Goal: Book appointment/travel/reservation

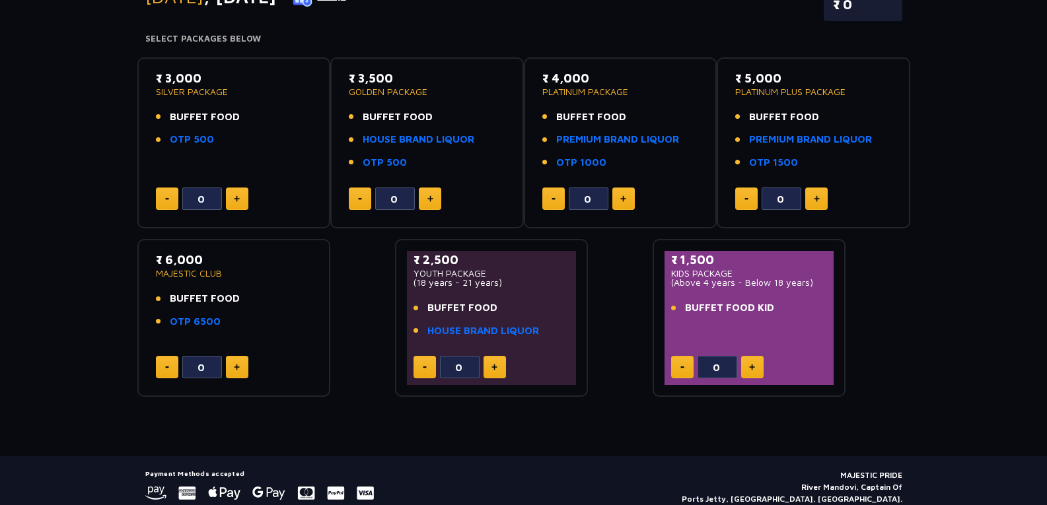
scroll to position [198, 0]
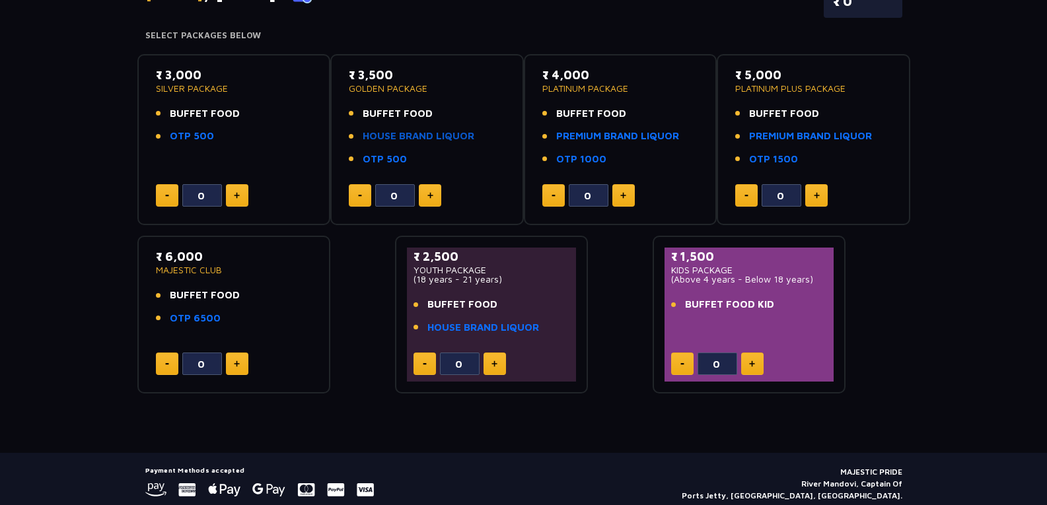
click at [423, 137] on link "HOUSE BRAND LIQUOR" at bounding box center [418, 136] width 112 height 15
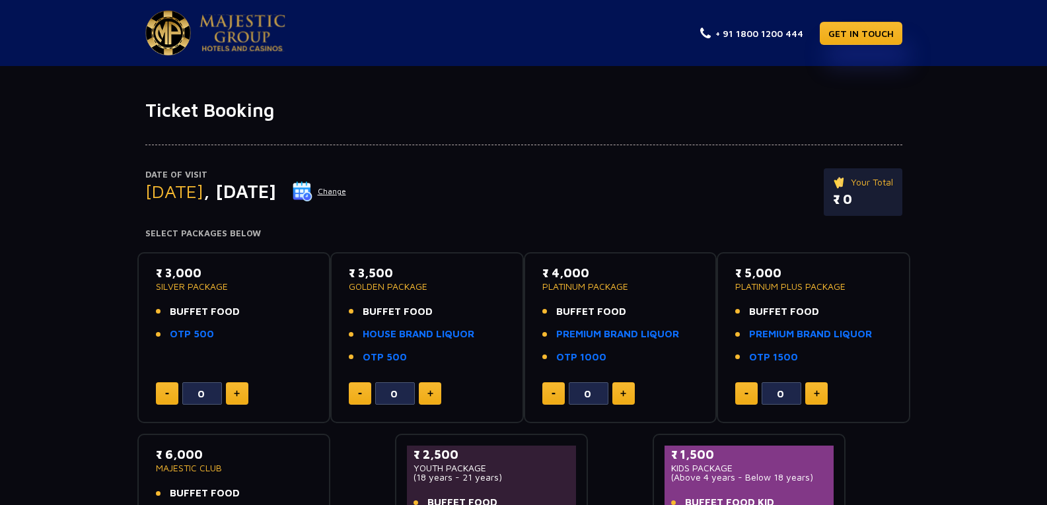
drag, startPoint x: 226, startPoint y: 189, endPoint x: 290, endPoint y: 189, distance: 64.0
click at [276, 189] on span ", [DATE]" at bounding box center [239, 191] width 73 height 22
click at [331, 236] on h4 "Select Packages Below" at bounding box center [523, 233] width 757 height 11
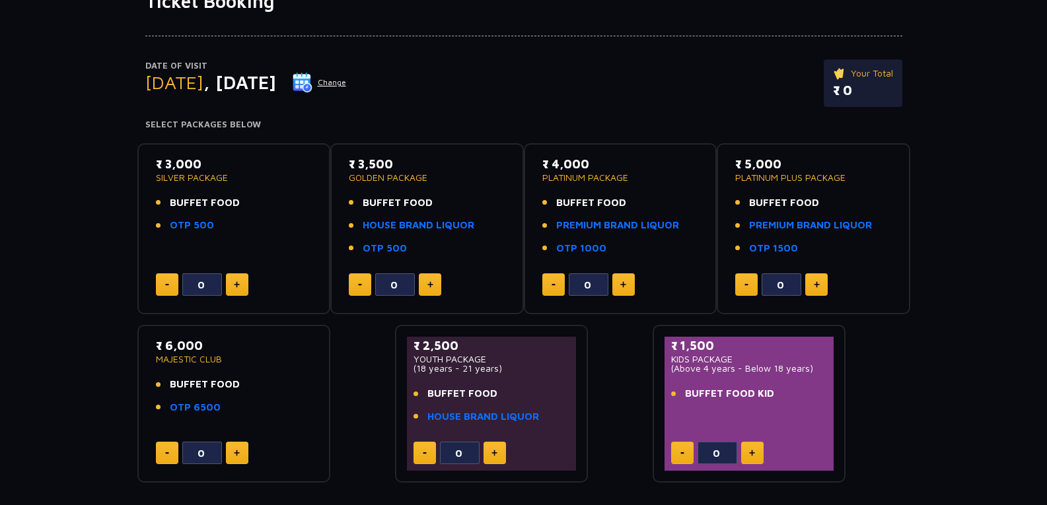
scroll to position [132, 0]
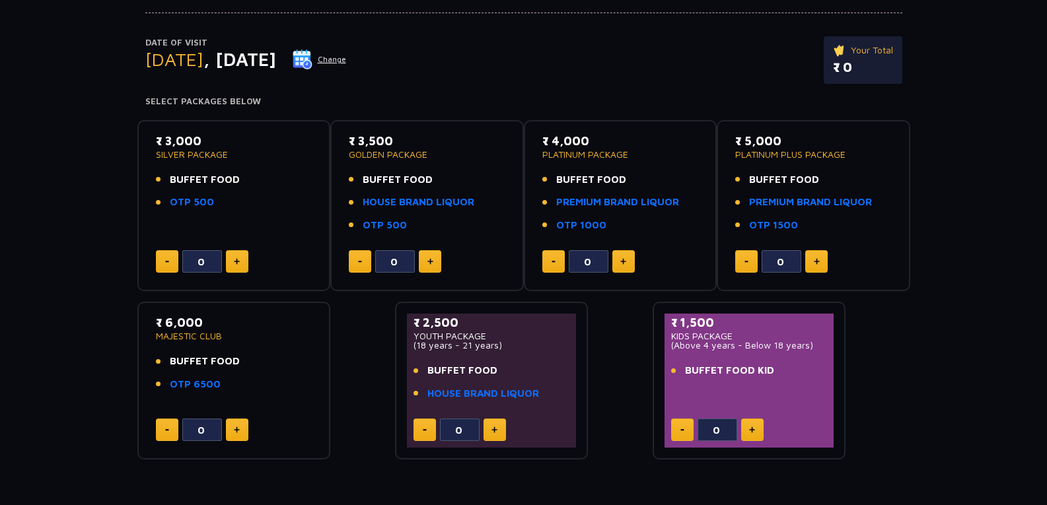
click at [312, 57] on img at bounding box center [302, 60] width 20 height 20
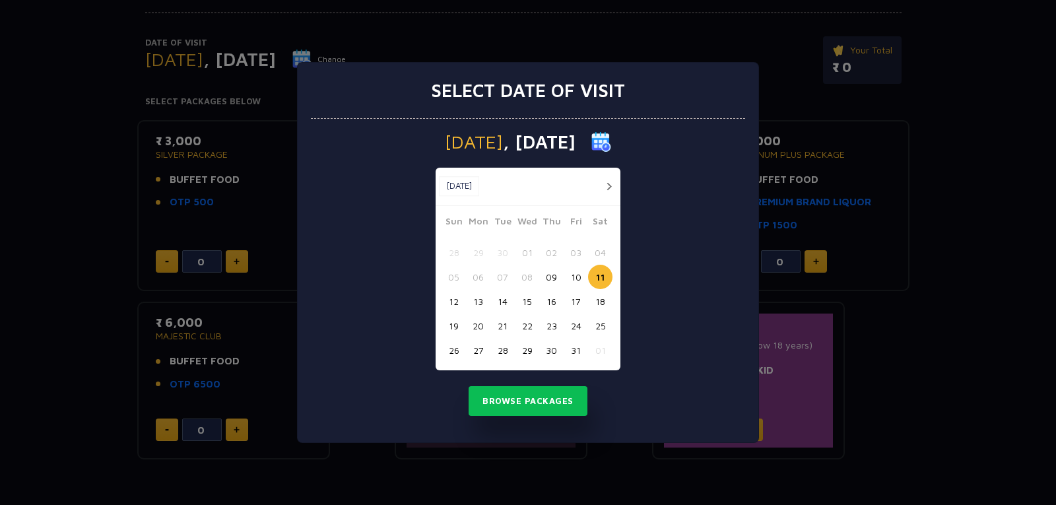
click at [501, 303] on button "14" at bounding box center [503, 301] width 24 height 24
click at [544, 402] on button "Browse Packages" at bounding box center [528, 401] width 119 height 30
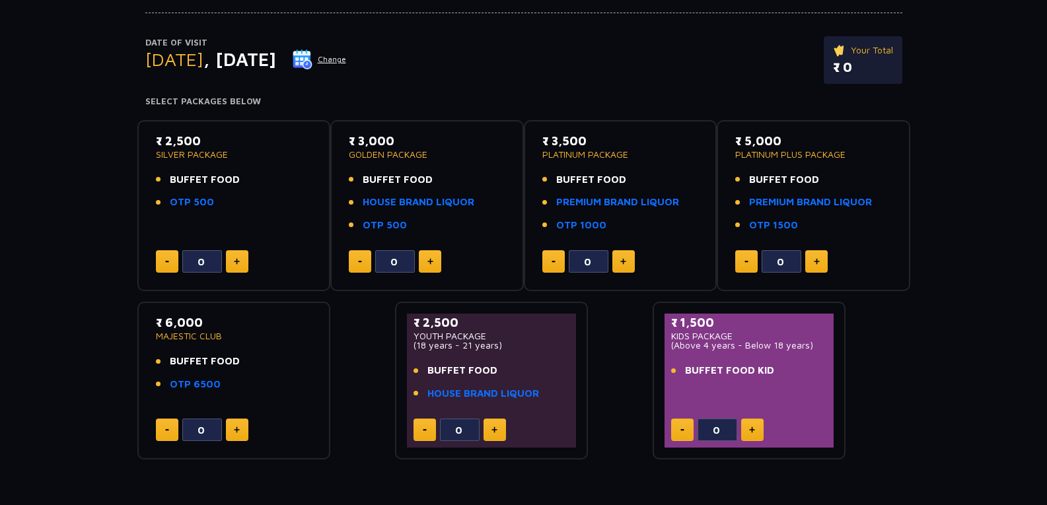
click at [312, 57] on img at bounding box center [302, 60] width 20 height 20
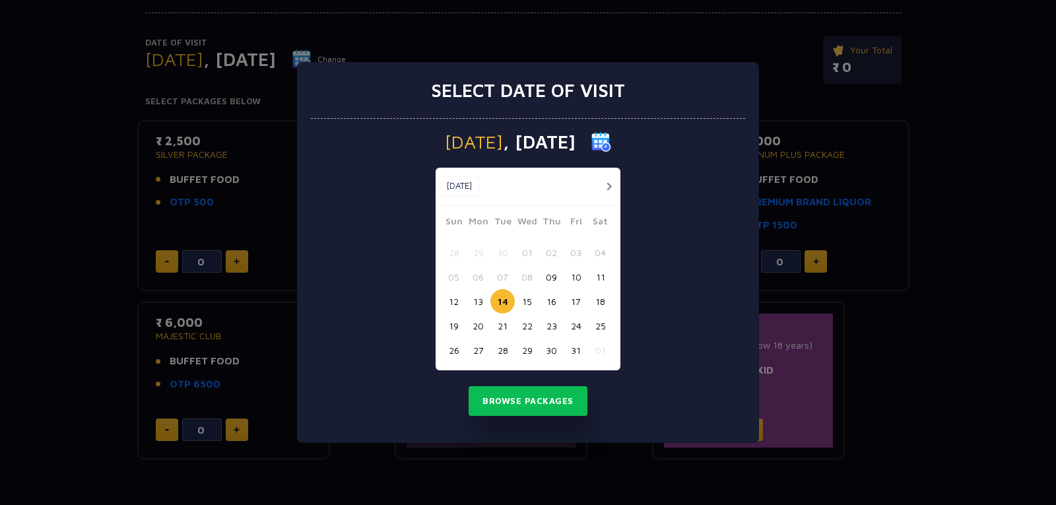
click at [600, 275] on button "11" at bounding box center [600, 277] width 24 height 24
click at [539, 394] on button "Browse Packages" at bounding box center [528, 401] width 119 height 30
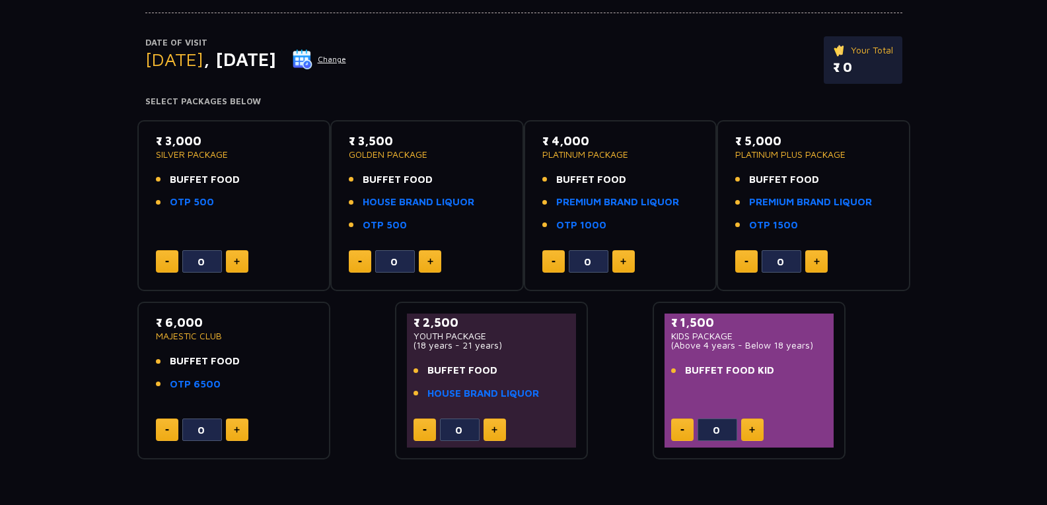
drag, startPoint x: 347, startPoint y: 144, endPoint x: 397, endPoint y: 137, distance: 50.7
click at [397, 137] on div "₹ 3,500 GOLDEN PACKAGE BUFFET FOOD HOUSE BRAND LIQUOR OTP 500 0" at bounding box center [427, 206] width 170 height 148
click at [445, 180] on li "BUFFET FOOD" at bounding box center [427, 179] width 156 height 15
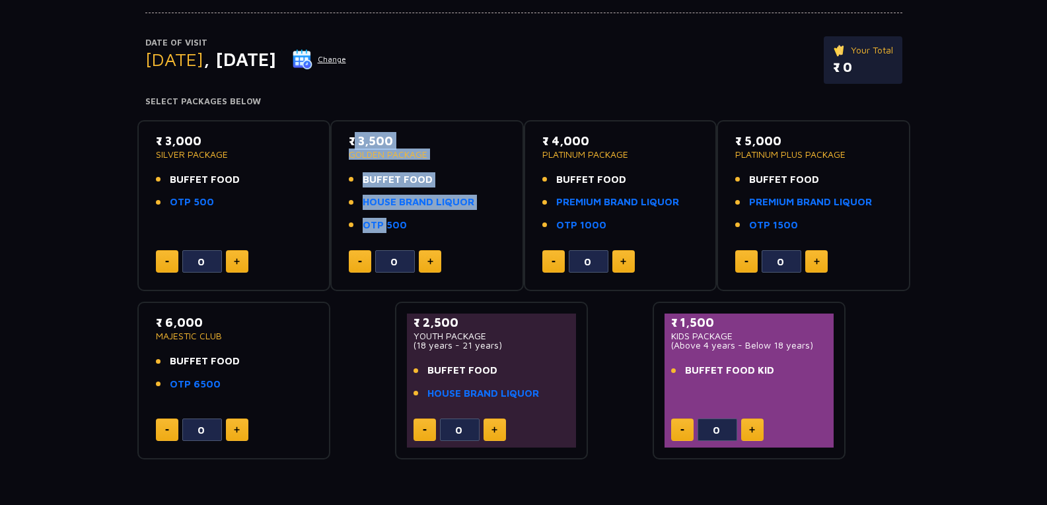
drag, startPoint x: 382, startPoint y: 127, endPoint x: 381, endPoint y: 235, distance: 108.3
click at [381, 235] on div "₹ 3,500 GOLDEN PACKAGE BUFFET FOOD HOUSE BRAND LIQUOR OTP 500 0" at bounding box center [426, 206] width 193 height 172
click at [418, 227] on li "OTP 500" at bounding box center [427, 225] width 156 height 15
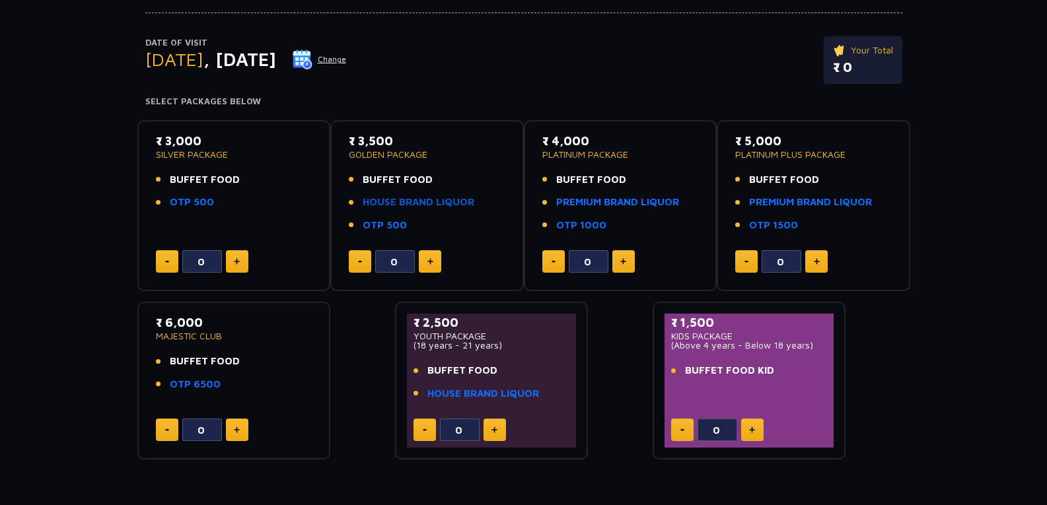
click at [414, 197] on link "HOUSE BRAND LIQUOR" at bounding box center [418, 202] width 112 height 15
drag, startPoint x: 372, startPoint y: 188, endPoint x: 435, endPoint y: 171, distance: 65.7
click at [435, 171] on div "₹ 3,500 GOLDEN PACKAGE BUFFET FOOD HOUSE BRAND LIQUOR OTP 500" at bounding box center [427, 186] width 156 height 109
click at [466, 218] on li "OTP 500" at bounding box center [427, 225] width 156 height 15
